Goal: Transaction & Acquisition: Purchase product/service

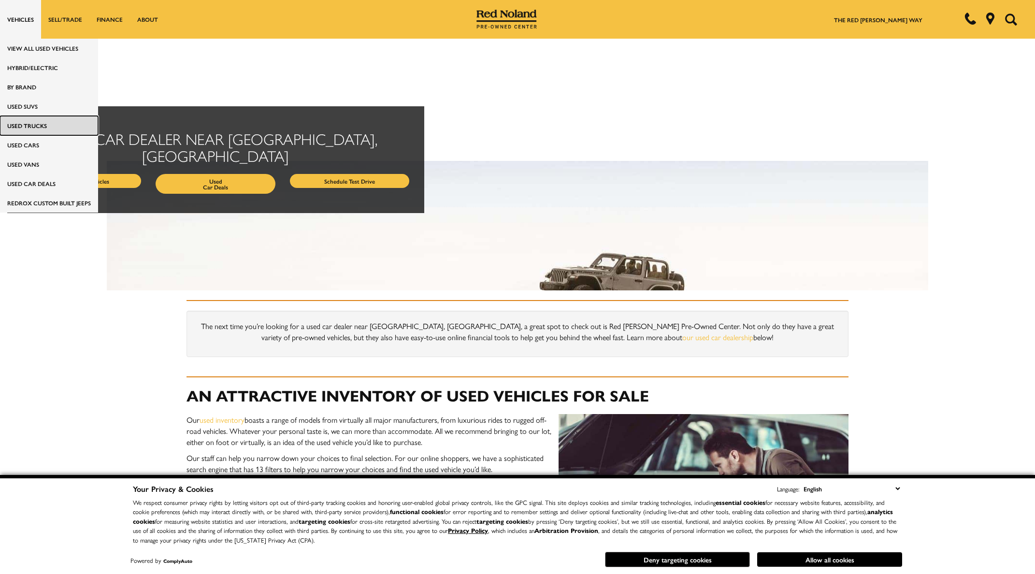
click at [29, 123] on link "Used Trucks" at bounding box center [49, 125] width 98 height 19
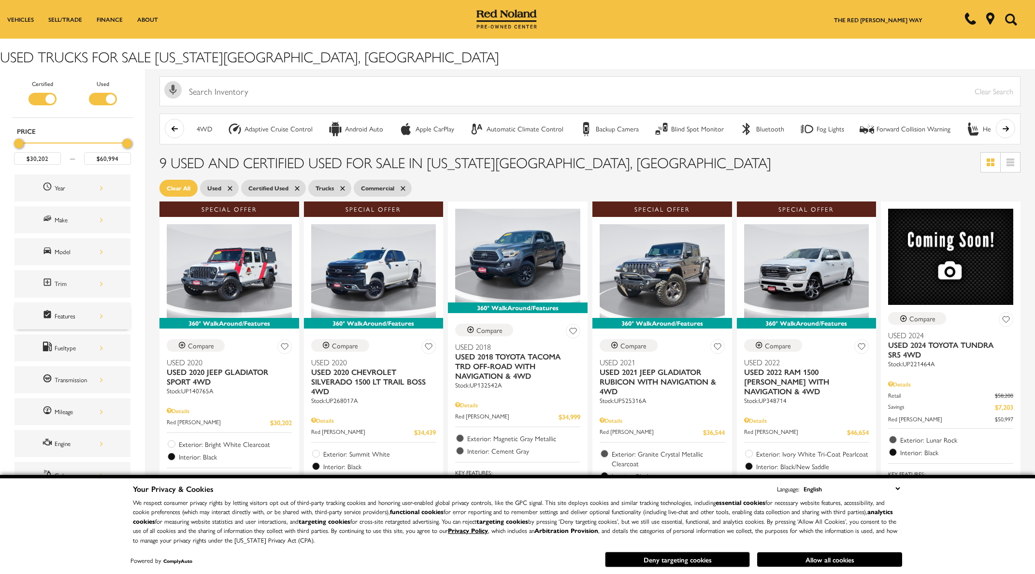
click at [89, 306] on div "Features" at bounding box center [72, 315] width 116 height 27
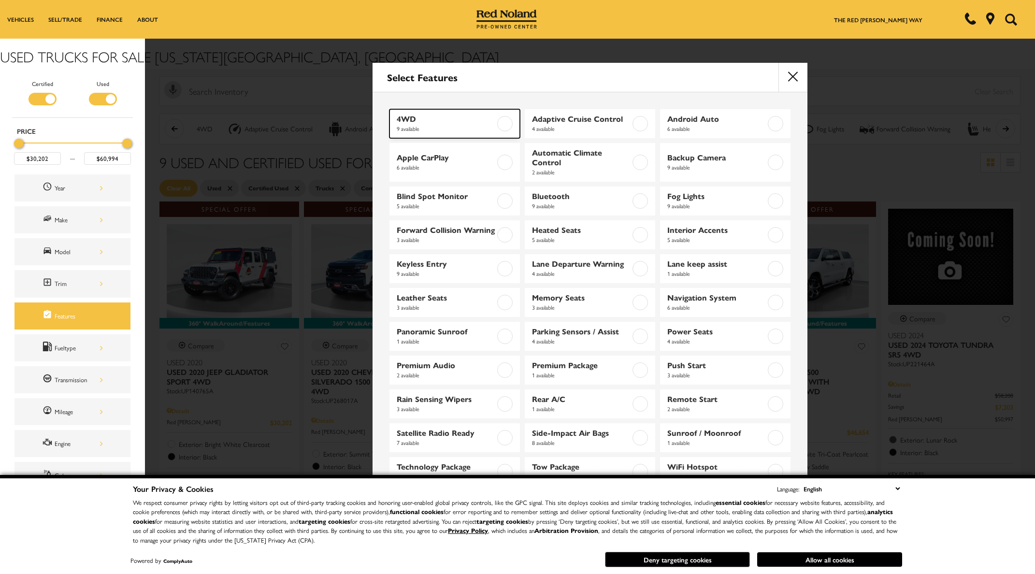
click at [504, 122] on label at bounding box center [504, 123] width 15 height 15
checkbox input "true"
click at [504, 163] on label at bounding box center [504, 162] width 15 height 15
type input "$34,439"
checkbox input "true"
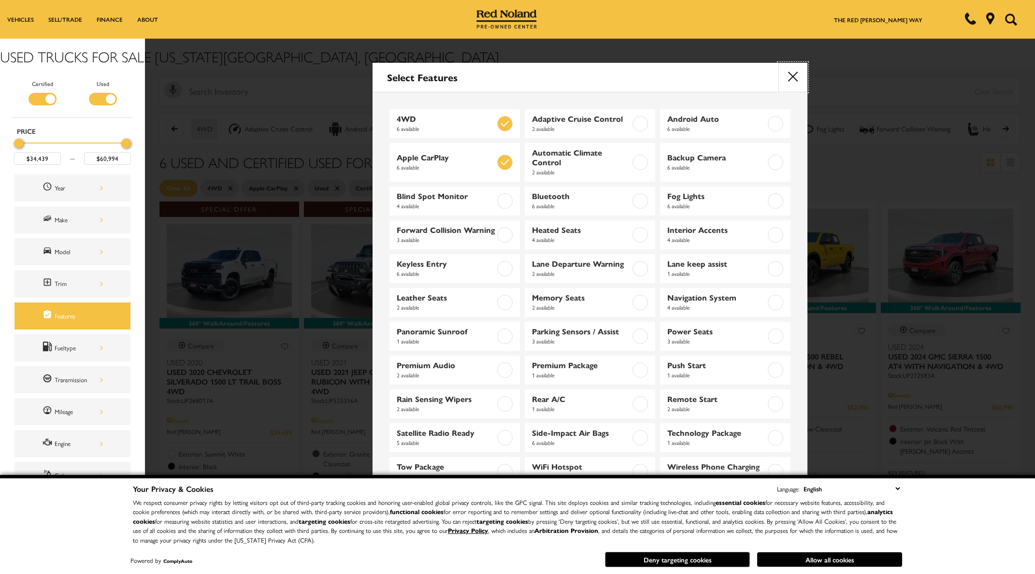
click at [792, 73] on button "close" at bounding box center [792, 77] width 29 height 29
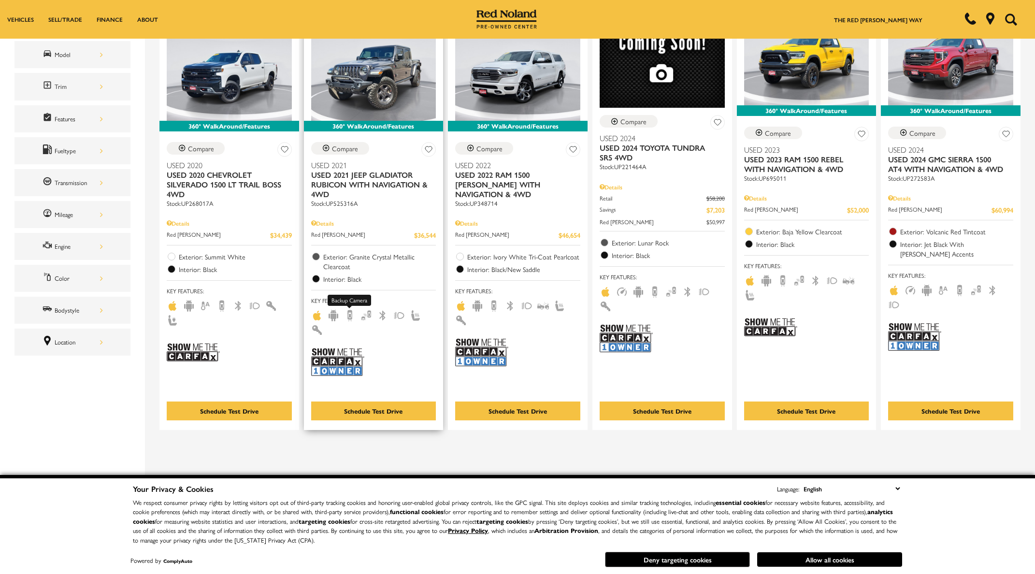
scroll to position [192, 0]
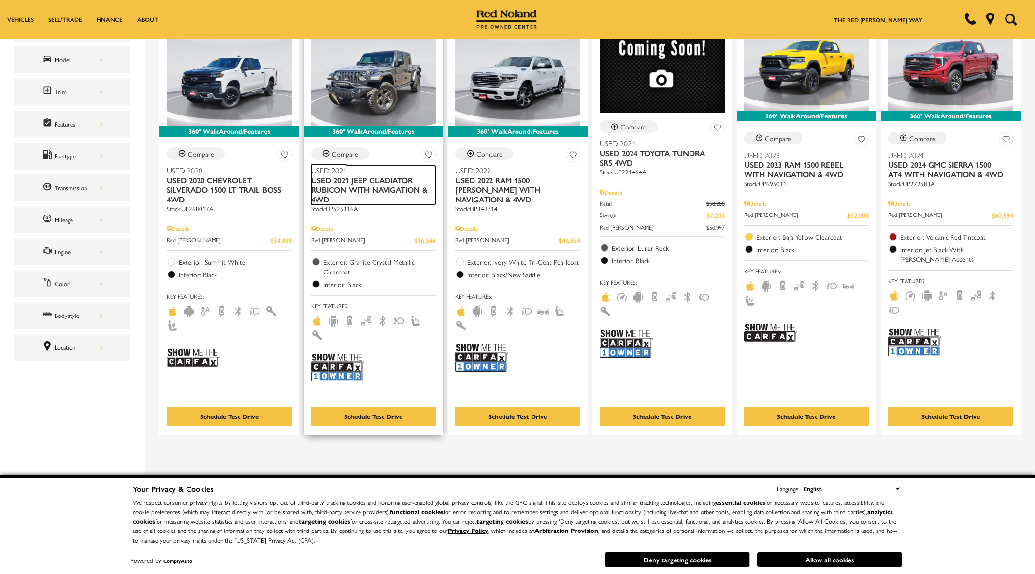
click at [370, 180] on span "Used 2021 Jeep Gladiator Rubicon With Navigation & 4WD" at bounding box center [370, 189] width 118 height 29
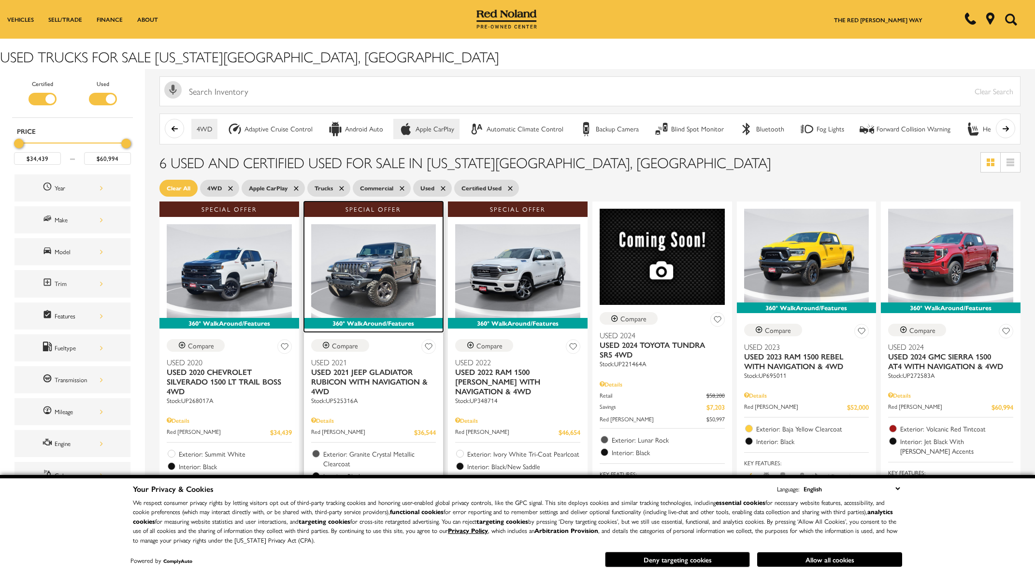
click at [402, 273] on img at bounding box center [373, 271] width 125 height 94
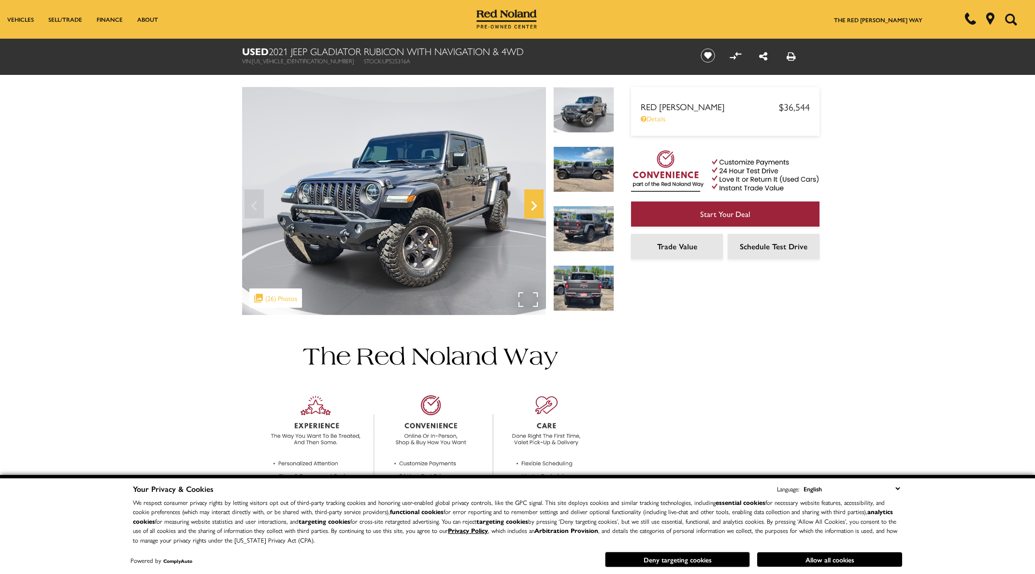
click at [534, 201] on icon "Next" at bounding box center [533, 205] width 19 height 23
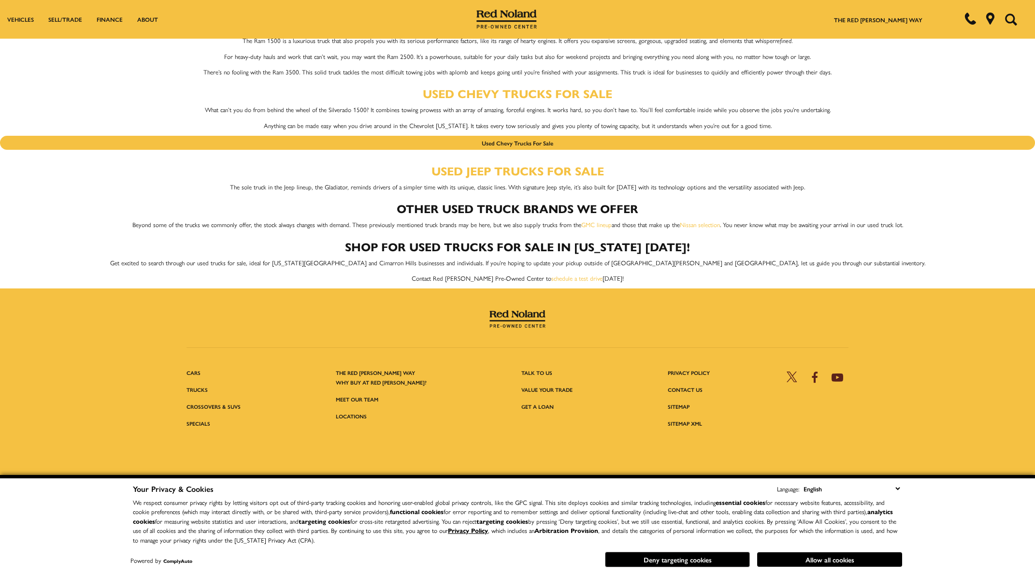
scroll to position [1054, 0]
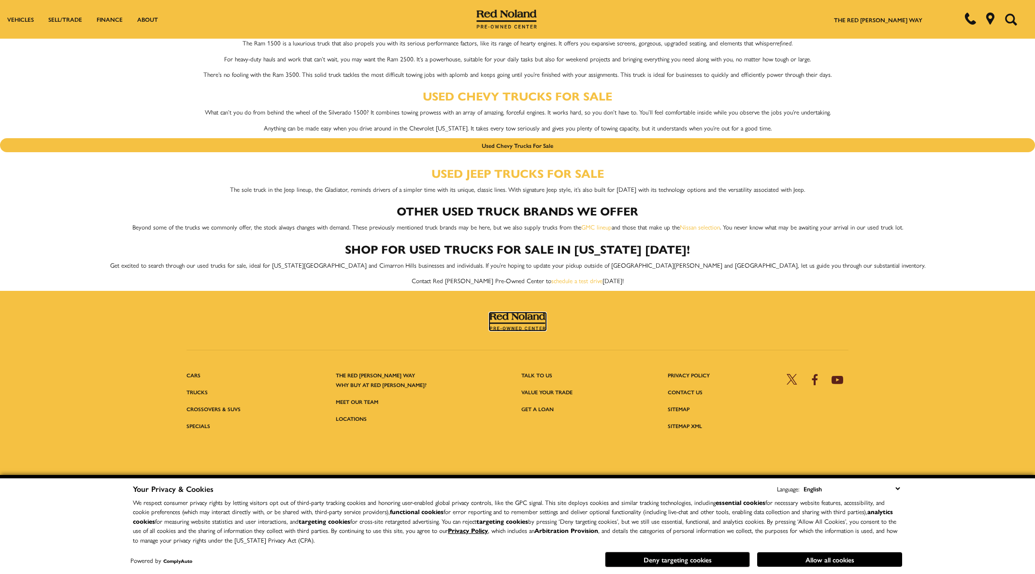
click at [512, 313] on img at bounding box center [517, 322] width 57 height 18
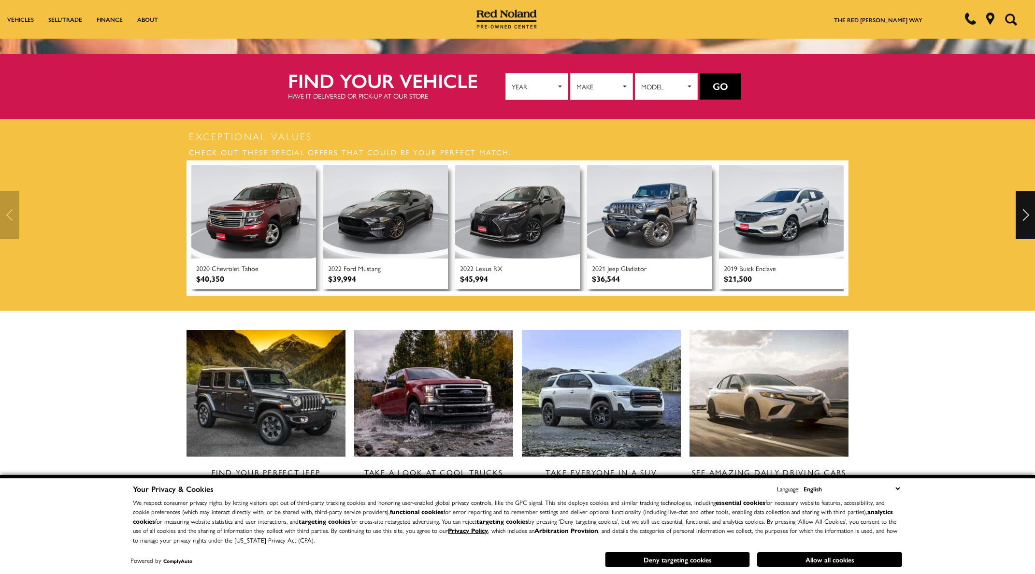
scroll to position [213, 0]
